Goal: Browse casually: Explore the website without a specific task or goal

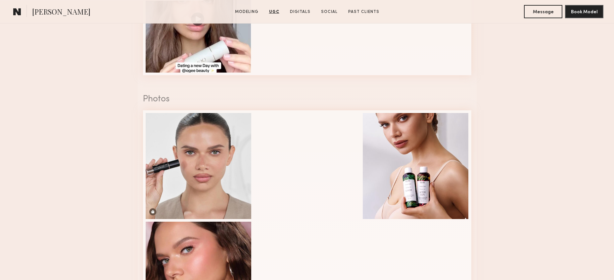
scroll to position [694, 0]
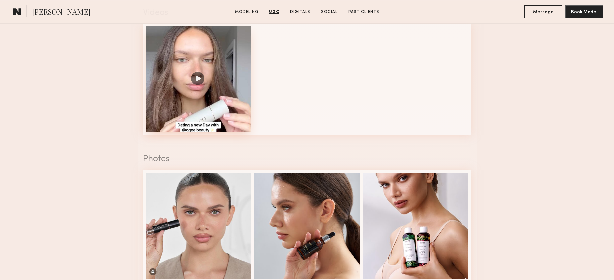
click at [179, 87] on div at bounding box center [199, 79] width 106 height 106
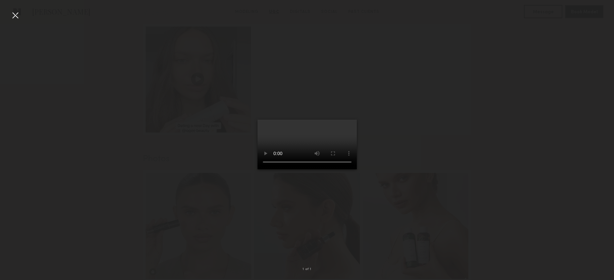
click at [287, 122] on video at bounding box center [306, 144] width 99 height 50
click at [257, 169] on video at bounding box center [306, 144] width 99 height 50
click at [500, 143] on div at bounding box center [307, 135] width 614 height 248
click at [202, 136] on div at bounding box center [307, 135] width 614 height 248
click at [18, 21] on div at bounding box center [307, 135] width 614 height 248
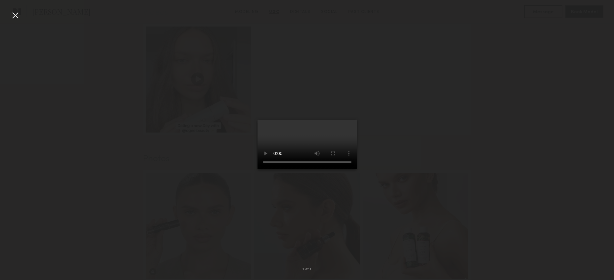
click at [9, 16] on div at bounding box center [307, 135] width 614 height 248
click at [18, 16] on div at bounding box center [15, 15] width 11 height 11
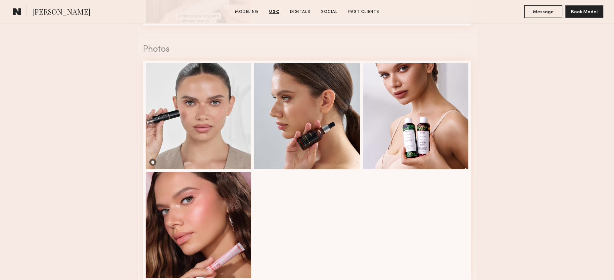
scroll to position [971, 0]
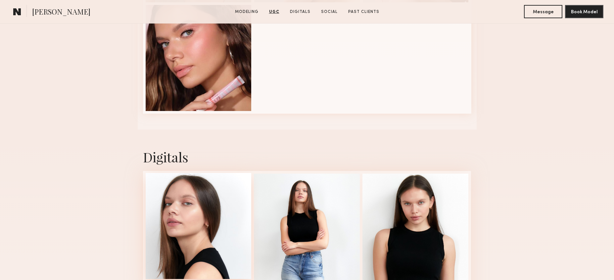
click at [197, 221] on div at bounding box center [199, 226] width 106 height 106
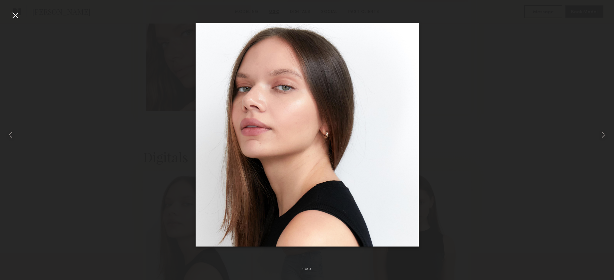
click at [491, 102] on div at bounding box center [307, 135] width 614 height 248
